Goal: Find specific page/section: Find specific page/section

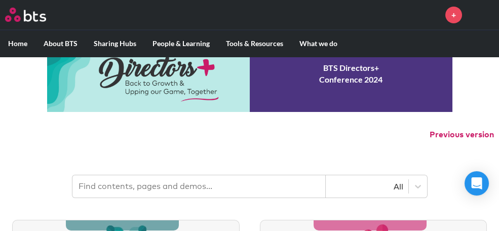
scroll to position [46, 0]
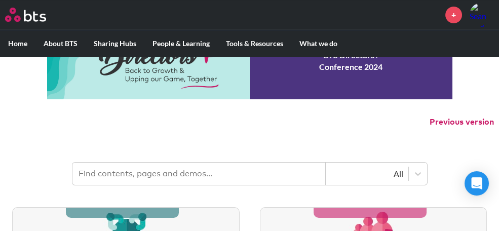
click at [116, 169] on input "text" at bounding box center [198, 174] width 253 height 22
type input "HOO India"
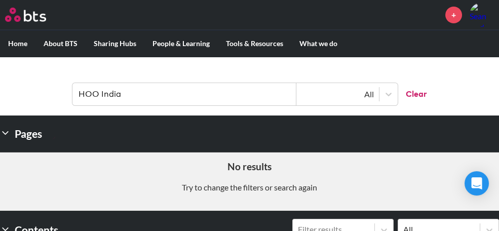
scroll to position [138, 0]
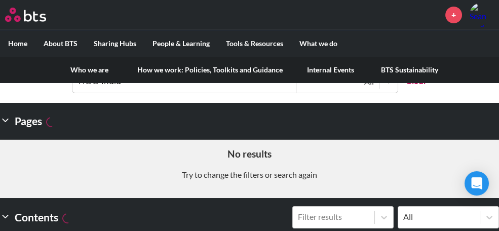
click at [68, 46] on label "About BTS" at bounding box center [60, 43] width 50 height 26
click at [0, 0] on input "About BTS" at bounding box center [0, 0] width 0 height 0
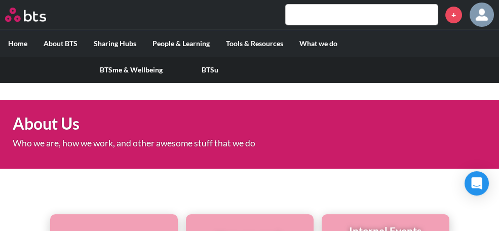
click at [178, 41] on label "People & Learning" at bounding box center [180, 43] width 73 height 26
click at [0, 0] on input "People & Learning" at bounding box center [0, 0] width 0 height 0
